Goal: Entertainment & Leisure: Consume media (video, audio)

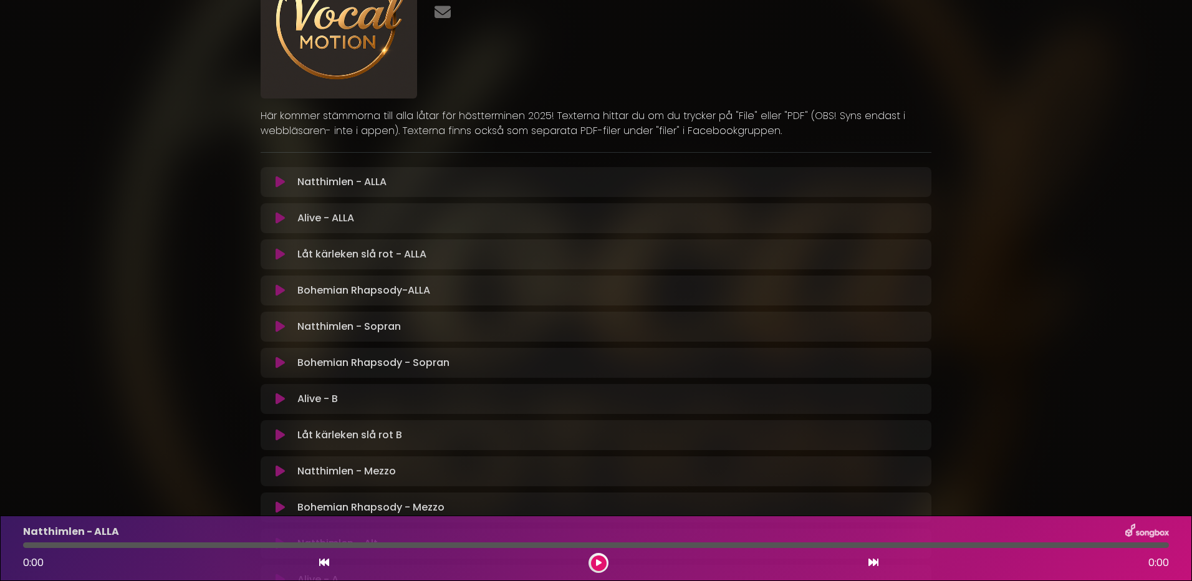
scroll to position [125, 0]
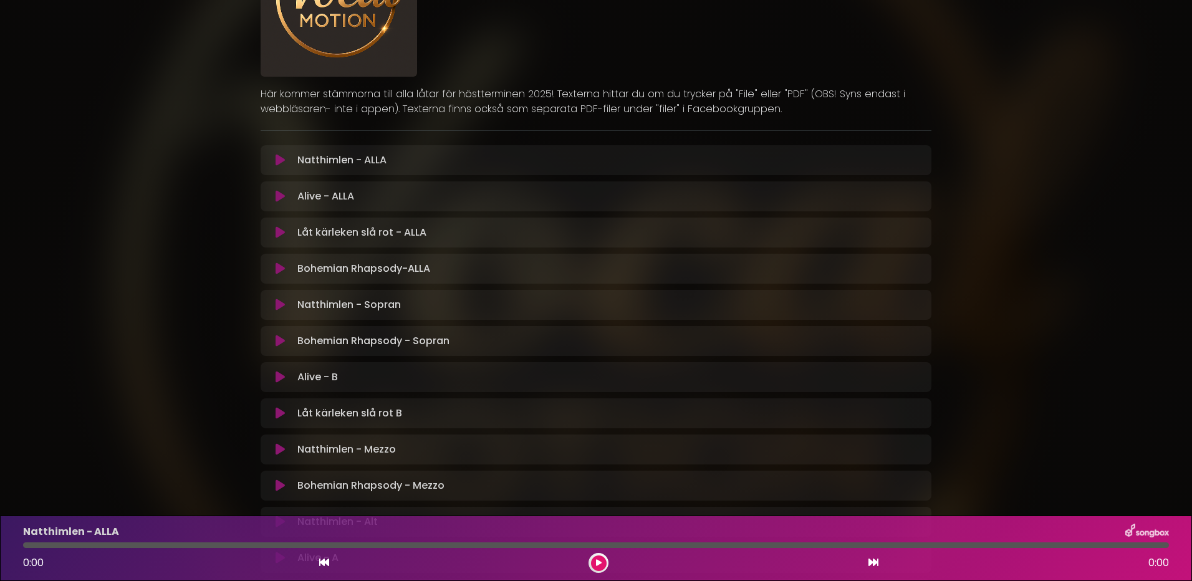
click at [278, 414] on icon at bounding box center [279, 413] width 9 height 12
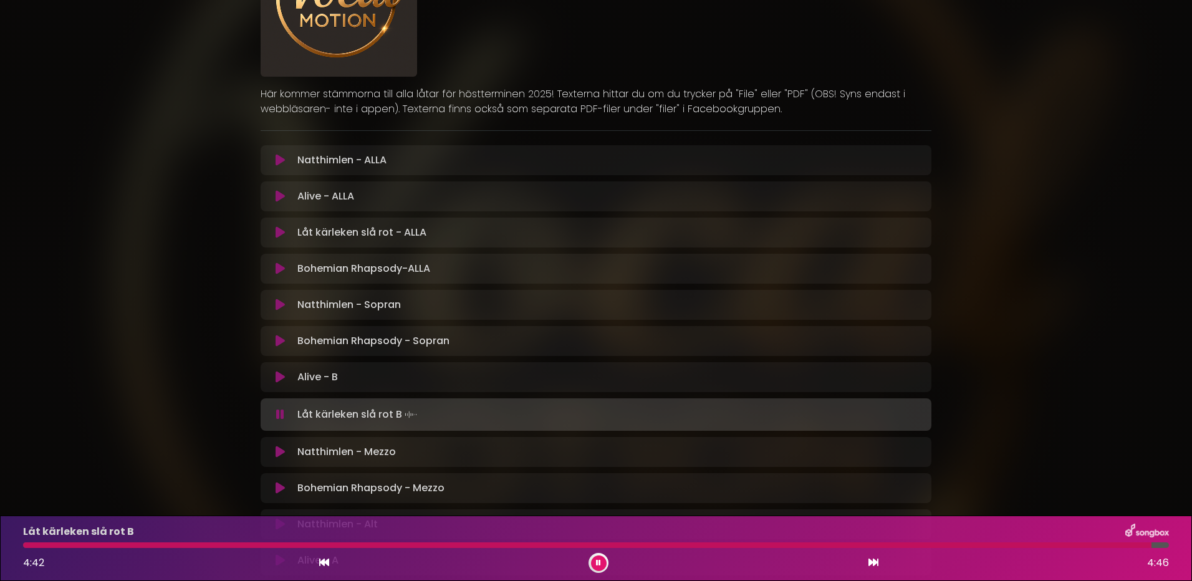
click at [279, 380] on icon at bounding box center [279, 377] width 9 height 12
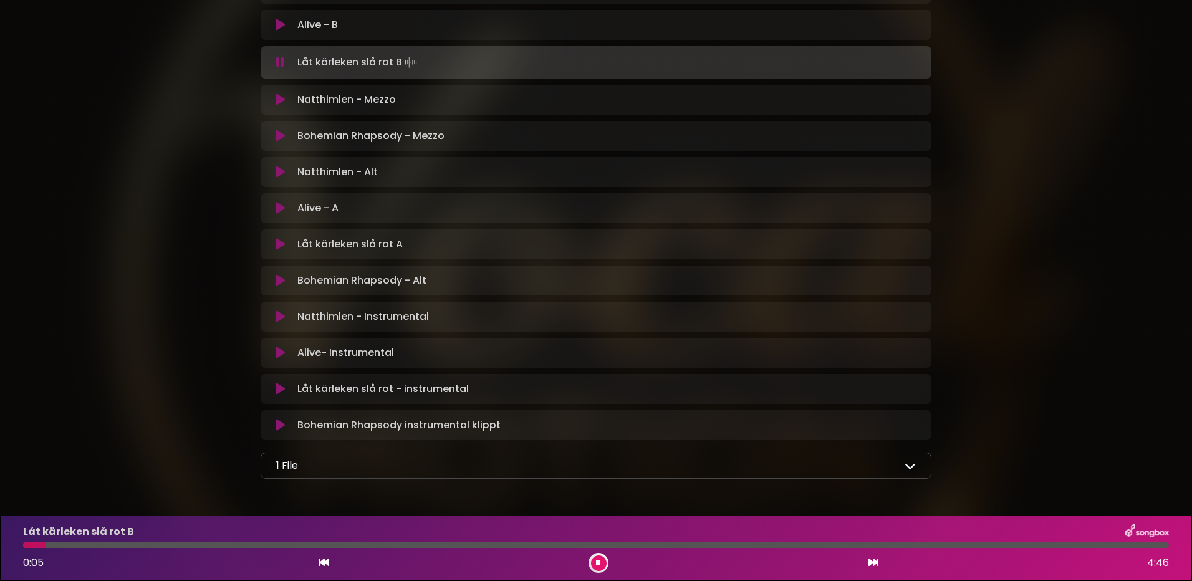
scroll to position [499, 0]
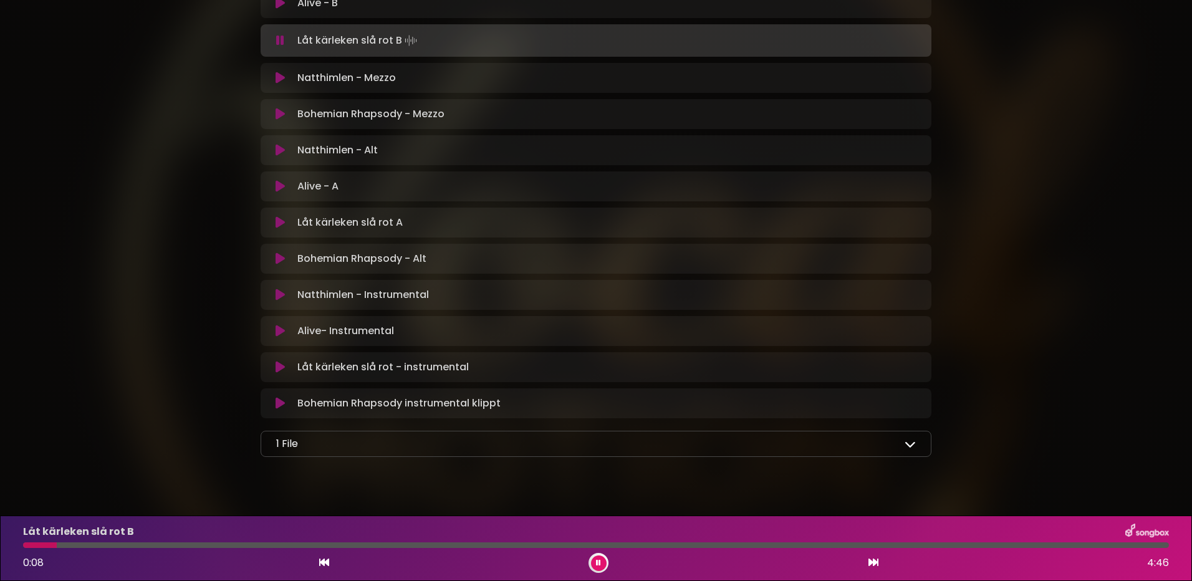
click at [913, 446] on icon at bounding box center [909, 443] width 11 height 11
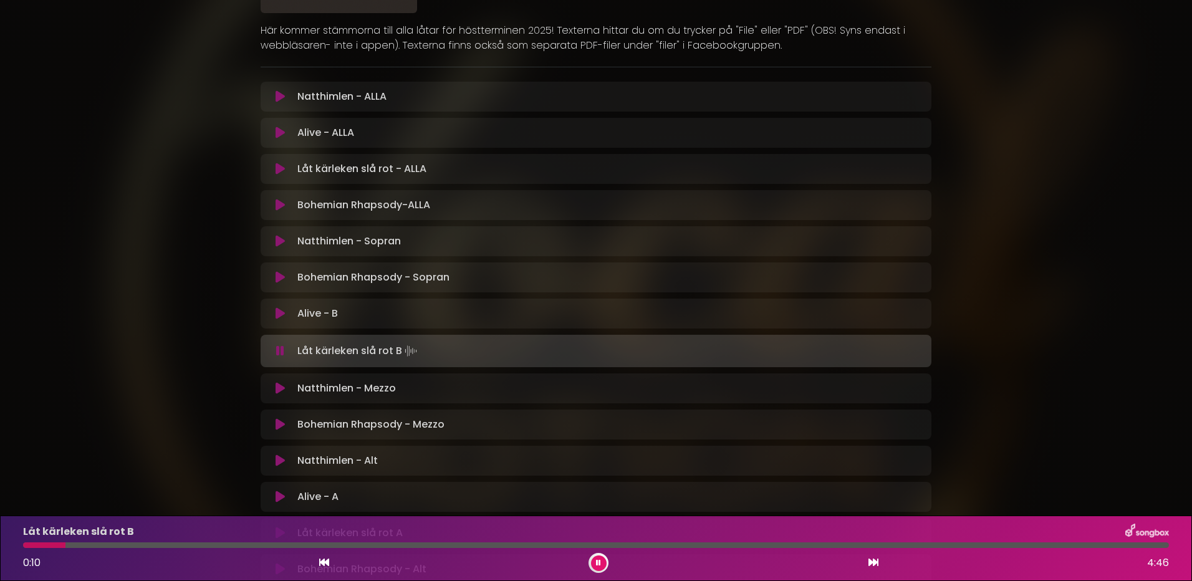
scroll to position [187, 0]
click at [275, 278] on icon at bounding box center [279, 278] width 9 height 12
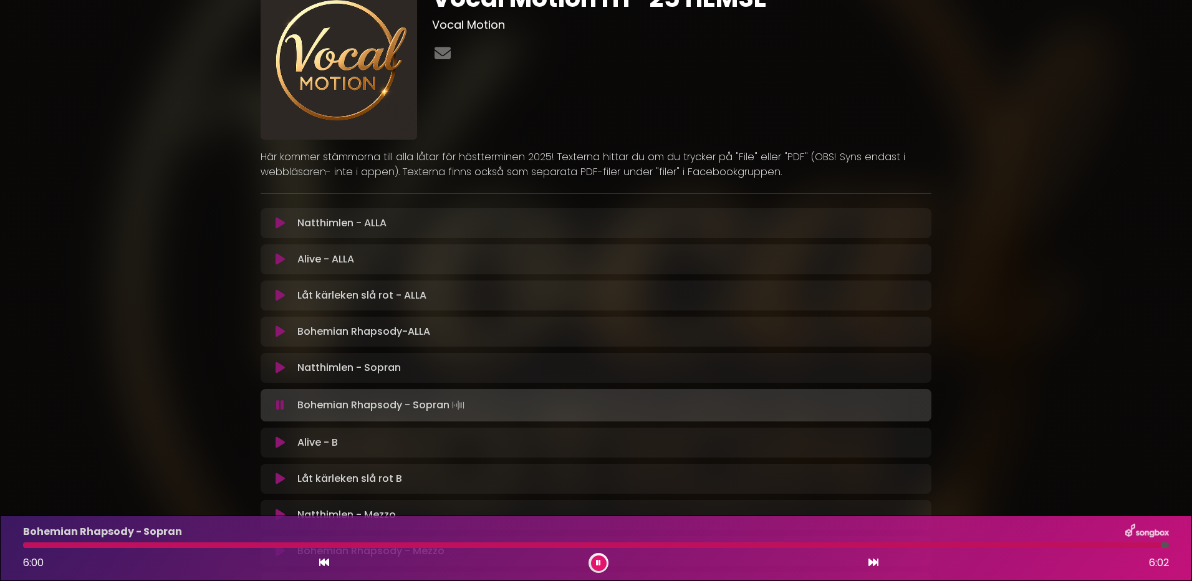
scroll to position [0, 0]
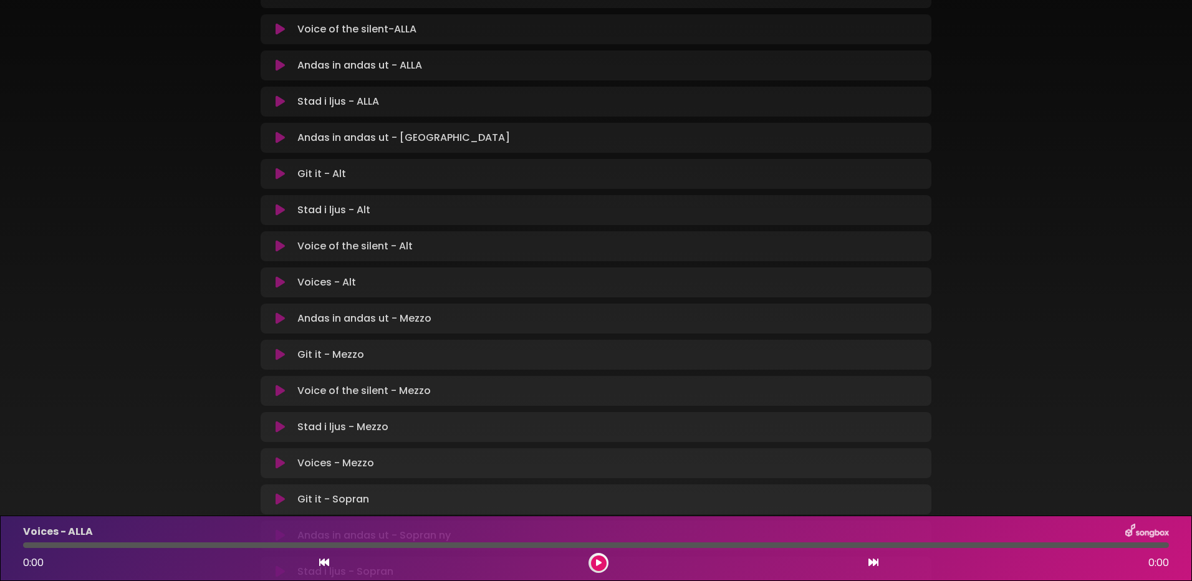
scroll to position [436, 0]
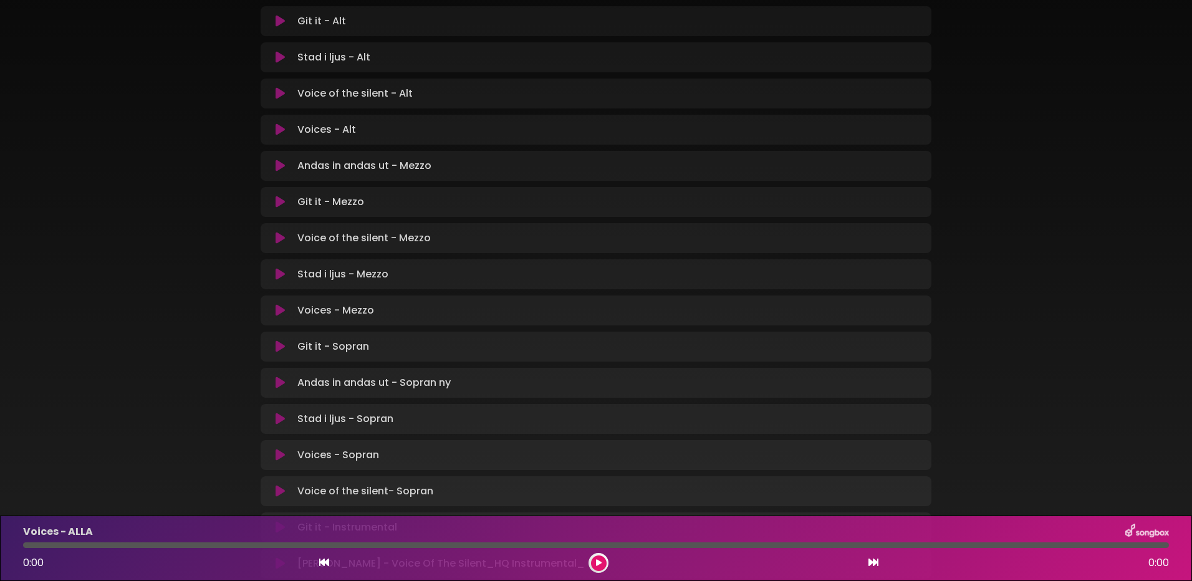
click at [279, 455] on icon at bounding box center [279, 455] width 9 height 12
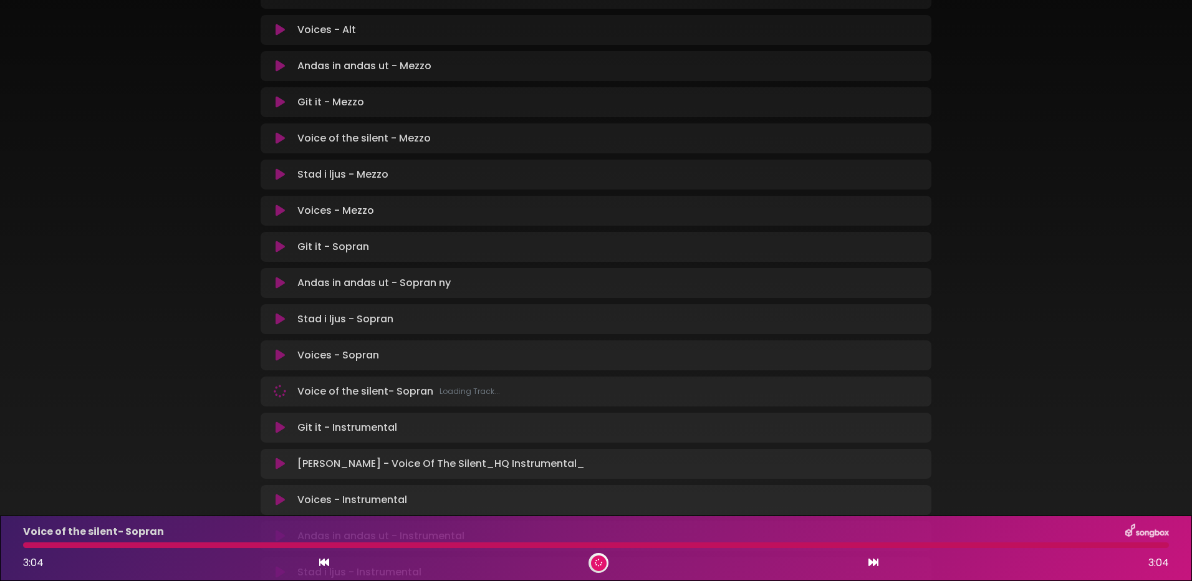
scroll to position [561, 0]
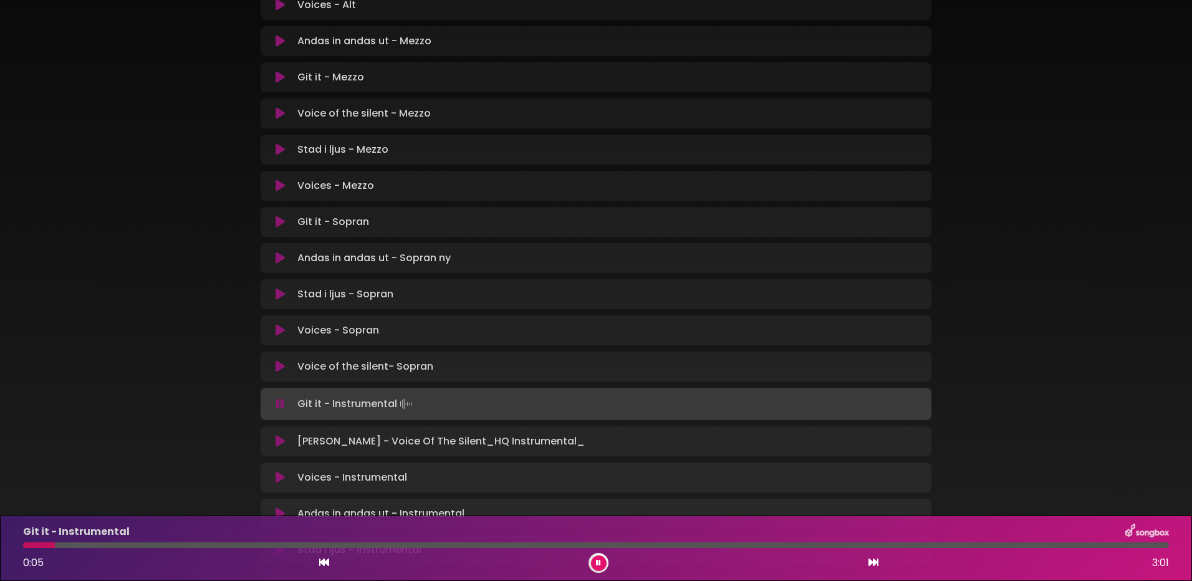
click at [281, 222] on icon at bounding box center [279, 222] width 9 height 12
